Goal: Task Accomplishment & Management: Complete application form

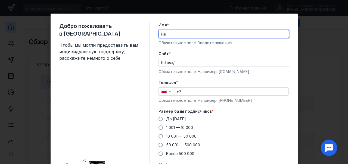
type input "H"
type input "[PERSON_NAME]"
click at [187, 61] on input "Cайт *" at bounding box center [233, 63] width 112 height 8
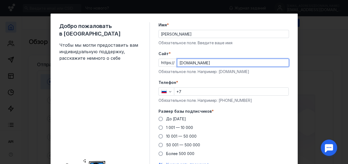
type input "[DOMAIN_NAME]"
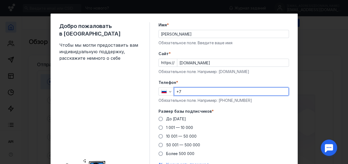
click at [195, 91] on input "+7" at bounding box center [231, 92] width 114 height 8
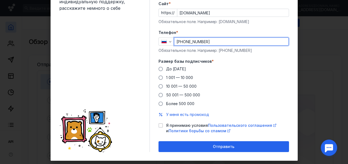
scroll to position [60, 0]
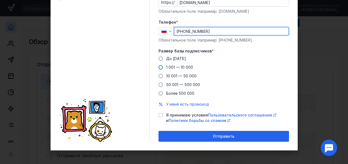
type input "[PHONE_NUMBER]"
click at [159, 66] on span at bounding box center [161, 67] width 4 height 4
click at [0, 0] on input "1 001 — 10 000" at bounding box center [0, 0] width 0 height 0
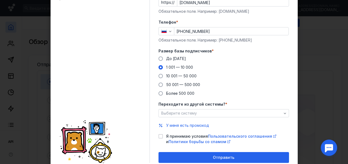
scroll to position [82, 0]
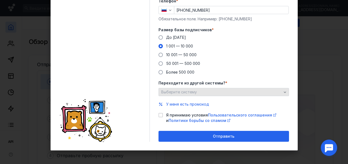
click at [176, 93] on span "Выберите систему" at bounding box center [179, 92] width 36 height 5
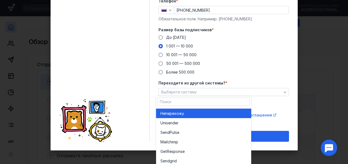
click at [171, 115] on span "перехожу" at bounding box center [174, 113] width 19 height 5
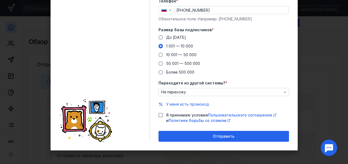
click at [159, 117] on div at bounding box center [161, 115] width 4 height 4
click at [159, 116] on input "Я принимаю условия Пользовательского соглашения и Политики борьбы со спамом" at bounding box center [161, 115] width 4 height 4
checkbox input "true"
drag, startPoint x: 178, startPoint y: 137, endPoint x: 172, endPoint y: 132, distance: 8.1
click at [178, 138] on div "Отправить" at bounding box center [223, 136] width 125 height 5
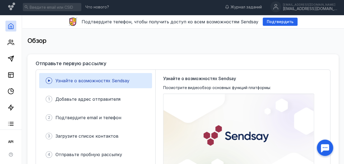
scroll to position [0, 0]
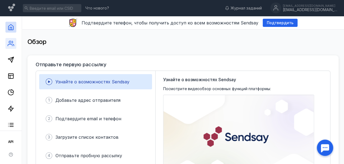
click at [11, 41] on icon at bounding box center [11, 43] width 7 height 7
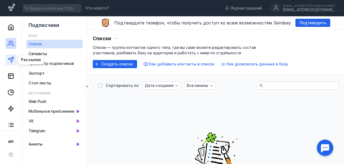
click at [9, 59] on polygon at bounding box center [10, 59] width 5 height 5
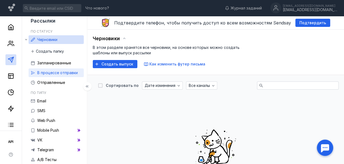
scroll to position [5, 0]
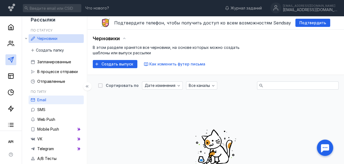
click at [56, 100] on link "Email" at bounding box center [56, 100] width 55 height 9
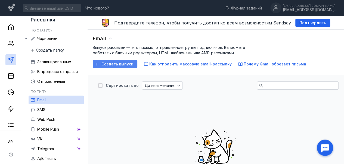
click at [113, 65] on span "Создать выпуск" at bounding box center [117, 64] width 32 height 5
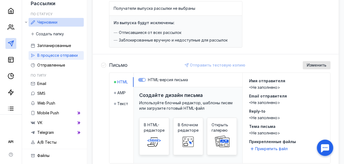
scroll to position [109, 0]
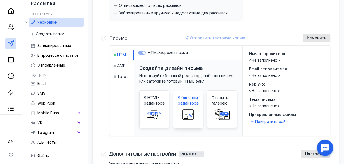
click at [195, 107] on span at bounding box center [188, 114] width 17 height 17
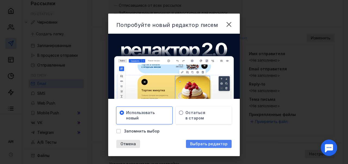
click at [199, 144] on span "Выбрать редактор" at bounding box center [209, 144] width 38 height 5
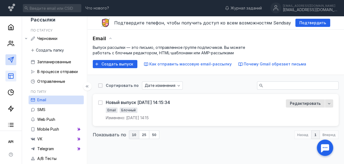
click at [10, 77] on icon at bounding box center [11, 76] width 7 height 7
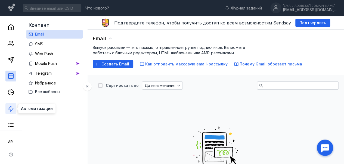
click at [11, 110] on polygon at bounding box center [10, 108] width 5 height 5
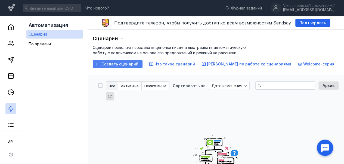
click at [114, 66] on span "Создать сценарий" at bounding box center [119, 64] width 37 height 5
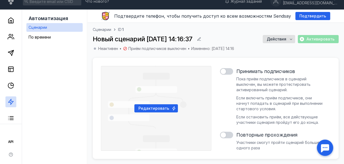
scroll to position [27, 0]
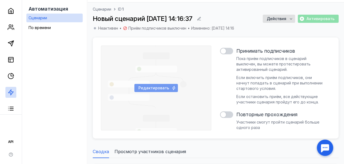
click at [156, 89] on span "Редактировать" at bounding box center [153, 88] width 31 height 5
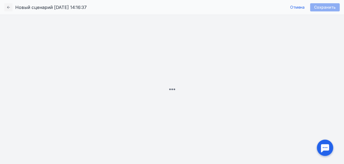
scroll to position [16, 0]
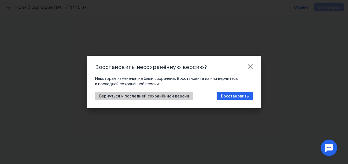
click at [163, 94] on span "Вернуться к последней сохранённой версии" at bounding box center [144, 96] width 90 height 5
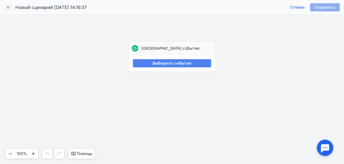
click at [162, 60] on div "Выберите событие" at bounding box center [172, 63] width 78 height 8
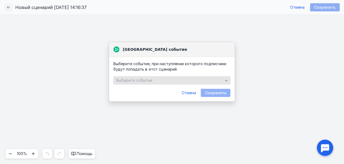
click at [148, 76] on div "Выберите событие" at bounding box center [171, 80] width 117 height 8
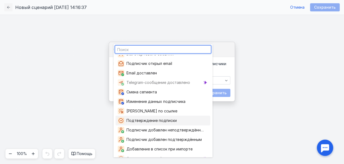
scroll to position [10, 0]
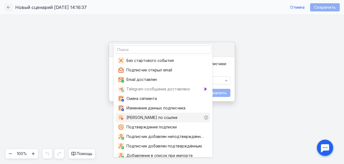
click at [158, 121] on div "[PERSON_NAME] по ссылке" at bounding box center [163, 118] width 95 height 10
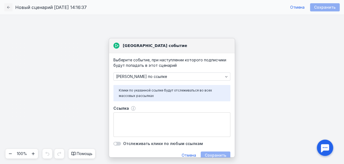
click at [153, 116] on textarea "Ссылка" at bounding box center [172, 125] width 116 height 24
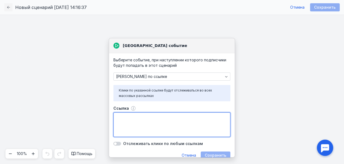
scroll to position [7, 0]
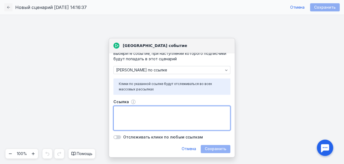
click at [207, 148] on form "Клики по указанной ссылке будут отслеживаться во всех массовых рассылках Ссылка…" at bounding box center [171, 116] width 117 height 75
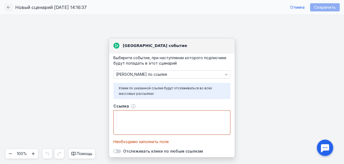
scroll to position [0, 0]
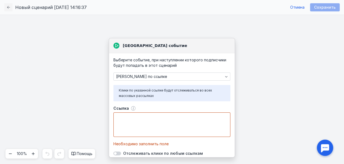
click at [13, 8] on div "Новый сценарий [DATE] 14:16:37" at bounding box center [45, 7] width 82 height 8
click at [1, 8] on div "Новый сценарий [DATE] 14:16:37 Отмена Сохранить" at bounding box center [172, 7] width 344 height 15
click at [7, 7] on icon "button" at bounding box center [8, 7] width 4 height 4
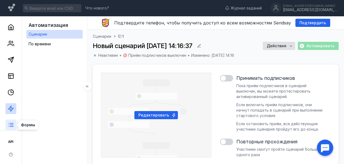
click at [12, 125] on line at bounding box center [12, 125] width 4 height 0
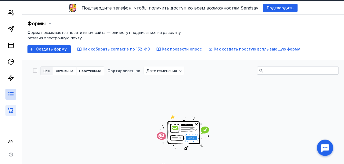
scroll to position [27, 0]
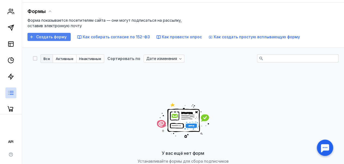
click at [42, 36] on span "Создать форму" at bounding box center [51, 37] width 30 height 5
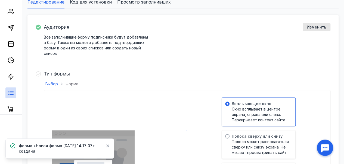
scroll to position [152, 0]
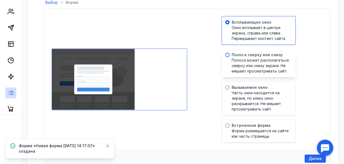
click at [258, 66] on span "Полоса может располагаться сверху или снизу экрана. Не мешает просматривать сайт" at bounding box center [261, 66] width 58 height 16
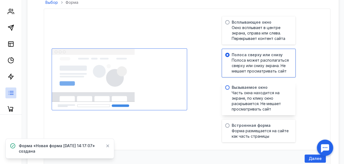
click at [253, 89] on span "Вызываемое окно" at bounding box center [250, 87] width 36 height 5
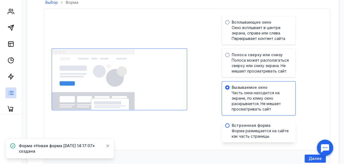
click at [250, 127] on span "Встроенная форма" at bounding box center [251, 125] width 39 height 5
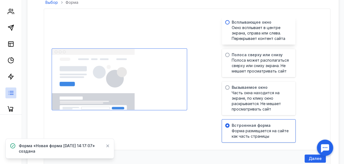
click at [249, 33] on span "Окно всплывает в центре экрана, справа или слева. Перекрывает контент сайта" at bounding box center [261, 33] width 58 height 16
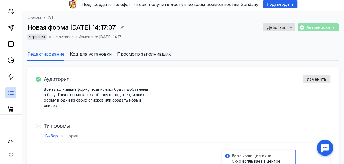
scroll to position [27, 0]
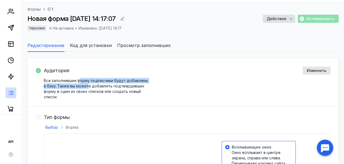
drag, startPoint x: 85, startPoint y: 82, endPoint x: 92, endPoint y: 86, distance: 8.6
click at [92, 86] on span "Все заполнившие форму подписчики будут добавлены в базу. Также вы можете добавл…" at bounding box center [96, 88] width 104 height 21
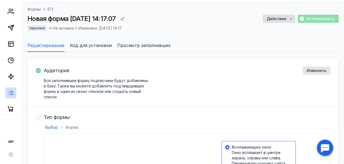
click at [133, 86] on span "Все заполнившие форму подписчики будут добавлены в базу. Также вы можете добавл…" at bounding box center [96, 88] width 104 height 21
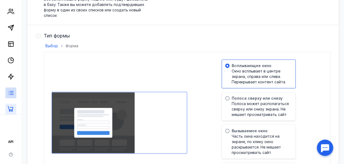
click at [10, 107] on icon at bounding box center [11, 108] width 6 height 5
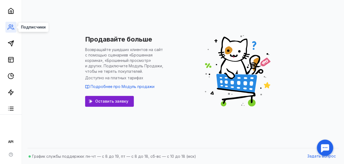
click at [11, 28] on icon at bounding box center [10, 29] width 4 height 2
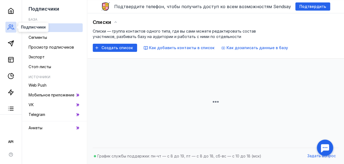
scroll to position [33, 0]
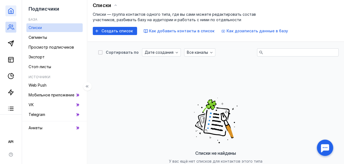
click at [11, 14] on link at bounding box center [10, 10] width 11 height 11
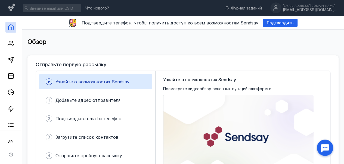
scroll to position [27, 0]
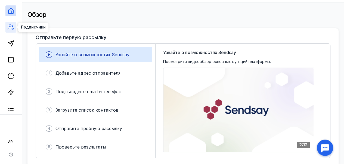
click at [13, 29] on icon at bounding box center [11, 27] width 7 height 7
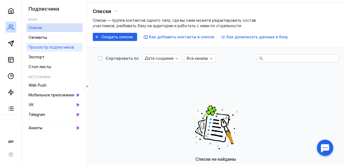
click at [48, 46] on span "Просмотр подписчиков" at bounding box center [51, 47] width 45 height 5
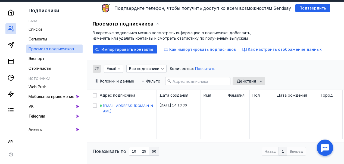
scroll to position [26, 0]
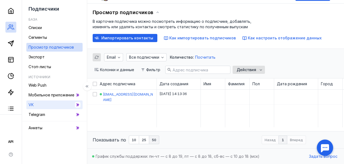
click at [65, 102] on link "VK" at bounding box center [54, 105] width 56 height 9
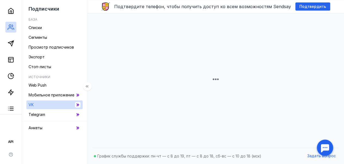
scroll to position [20, 0]
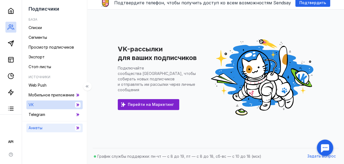
click at [60, 128] on link "Анкеты" at bounding box center [54, 128] width 56 height 9
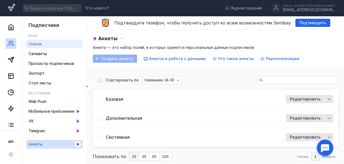
click at [52, 45] on link "Списки" at bounding box center [54, 44] width 56 height 9
